Goal: Find specific page/section: Find specific page/section

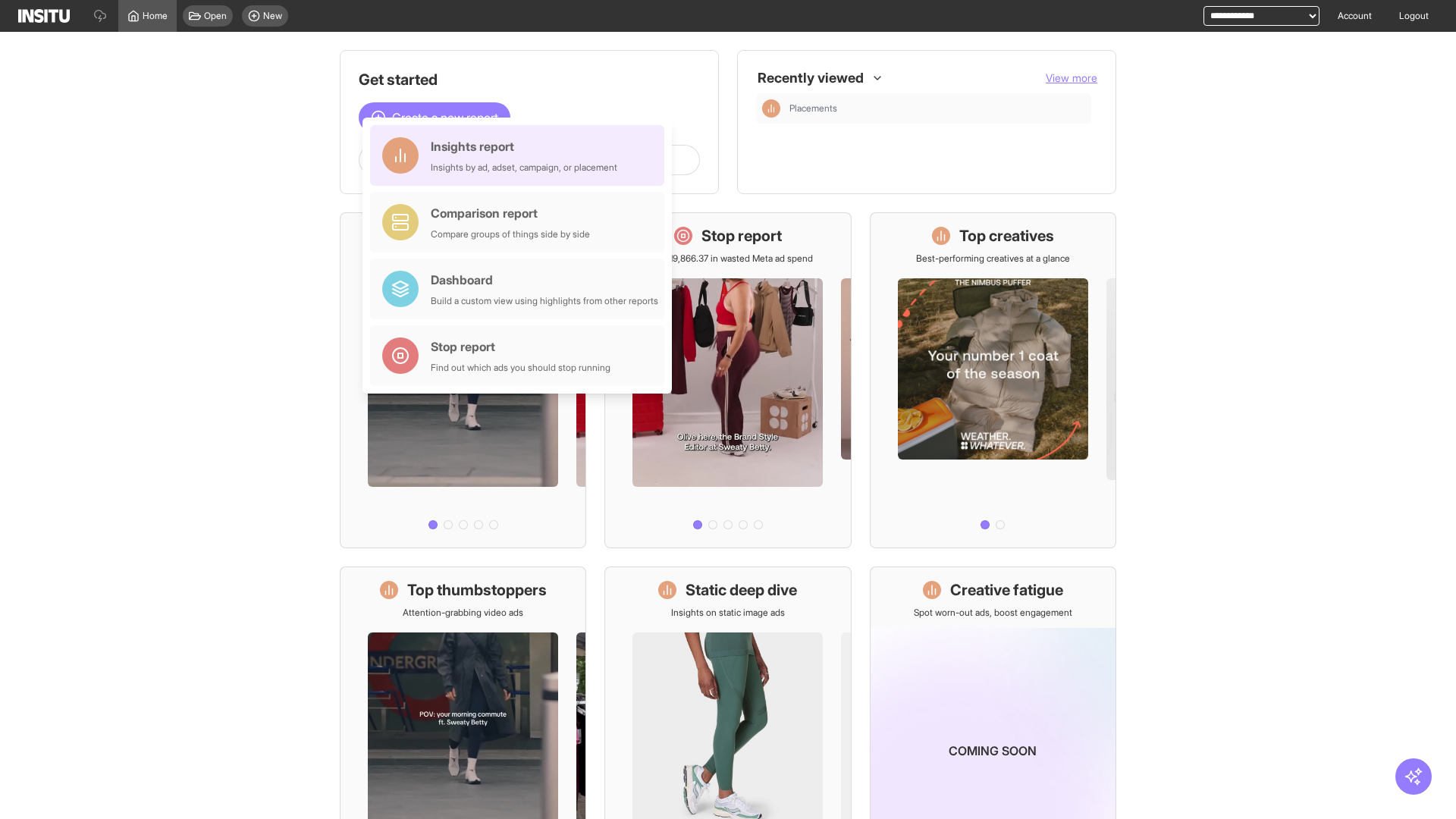
click at [521, 156] on div "Insights report Insights by ad, adset, campaign, or placement" at bounding box center [523, 155] width 187 height 36
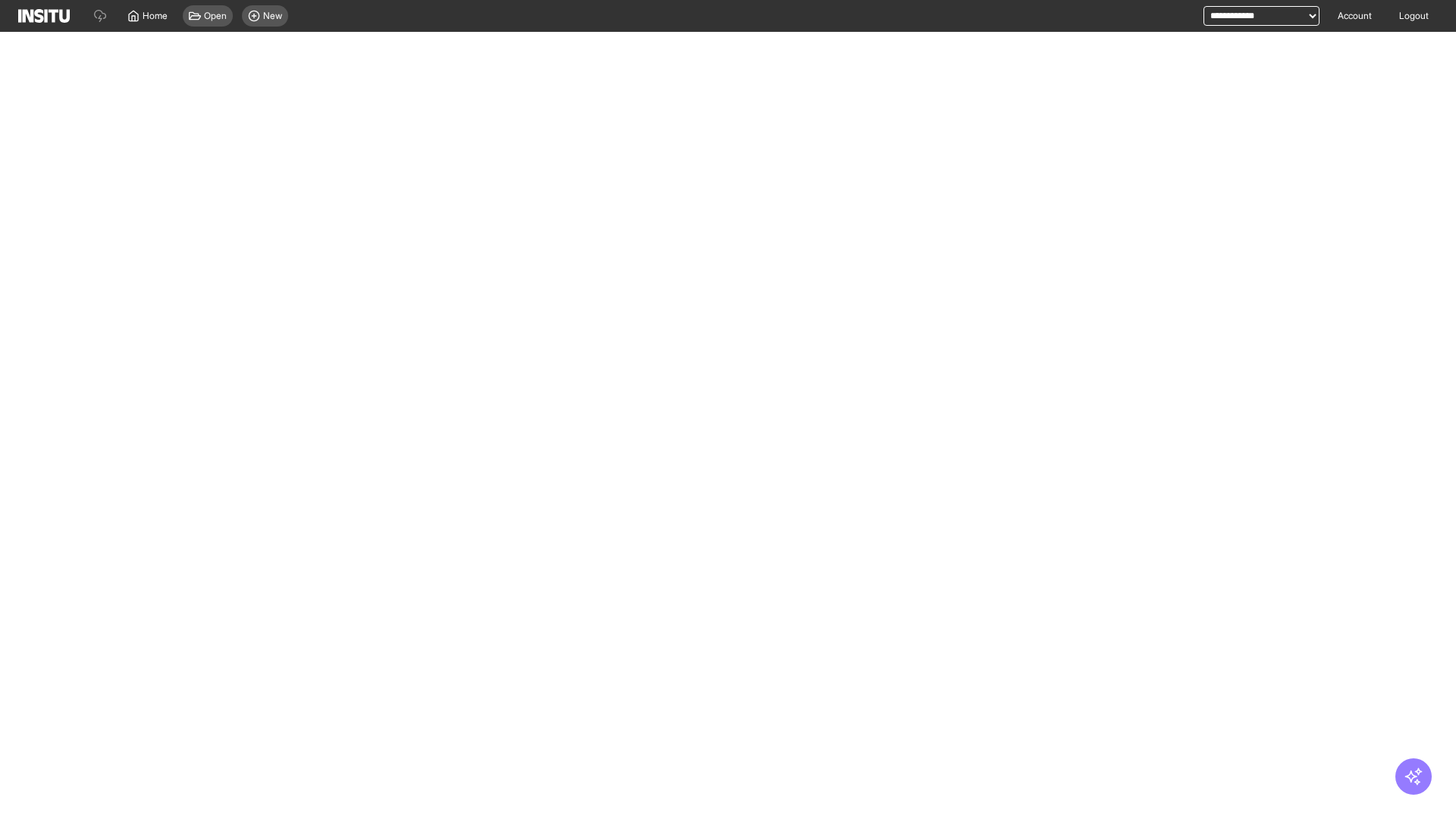
select select "**"
